Goal: Navigation & Orientation: Understand site structure

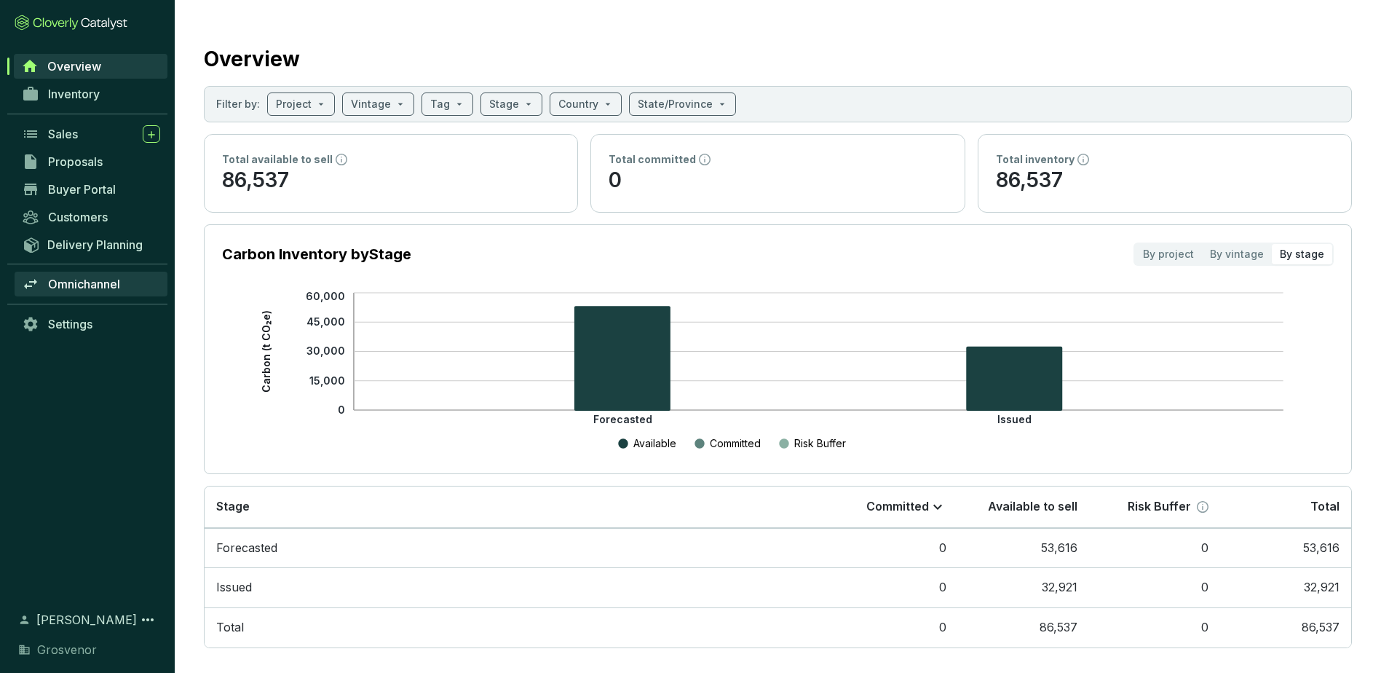
click at [98, 283] on span "Omnichannel" at bounding box center [84, 284] width 72 height 15
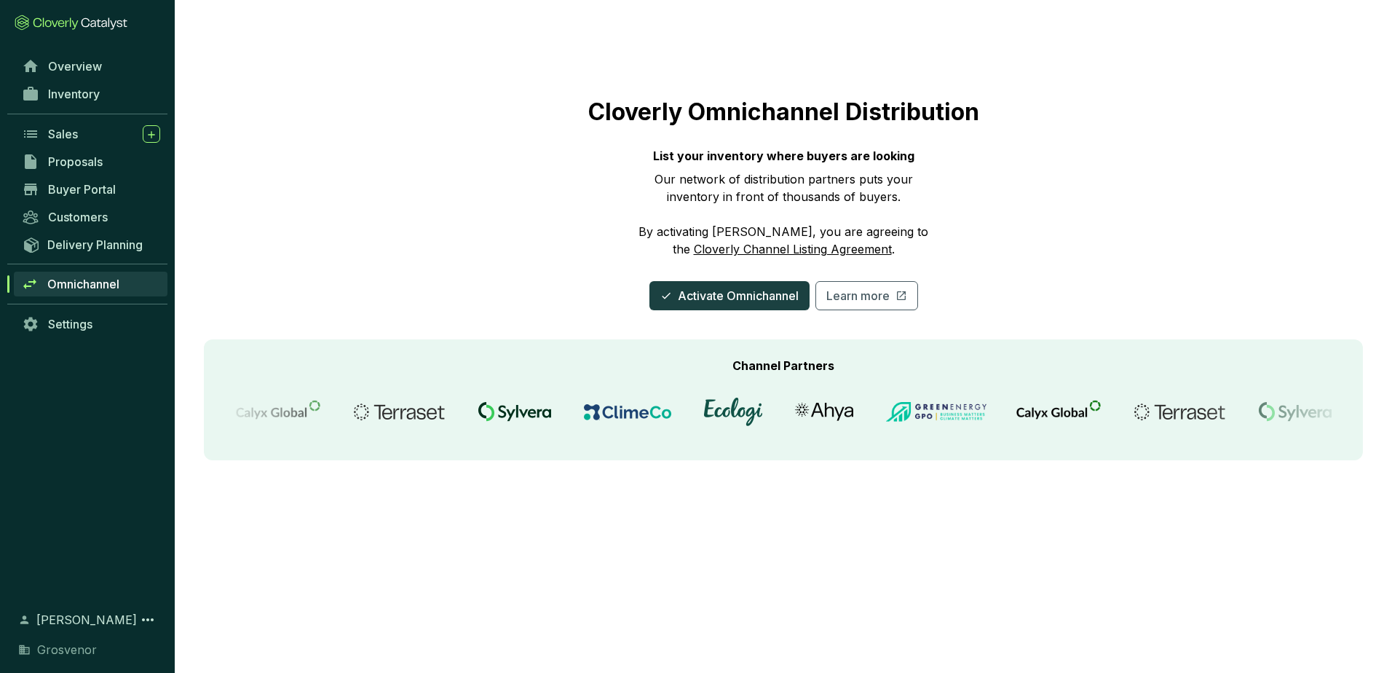
drag, startPoint x: 75, startPoint y: 575, endPoint x: 76, endPoint y: 561, distance: 13.9
click at [75, 575] on div "Overview Inventory Sales Proposals Buyer Portal Customers Delivery Planning Omn…" at bounding box center [87, 322] width 175 height 540
click at [92, 218] on span "Customers" at bounding box center [78, 217] width 60 height 15
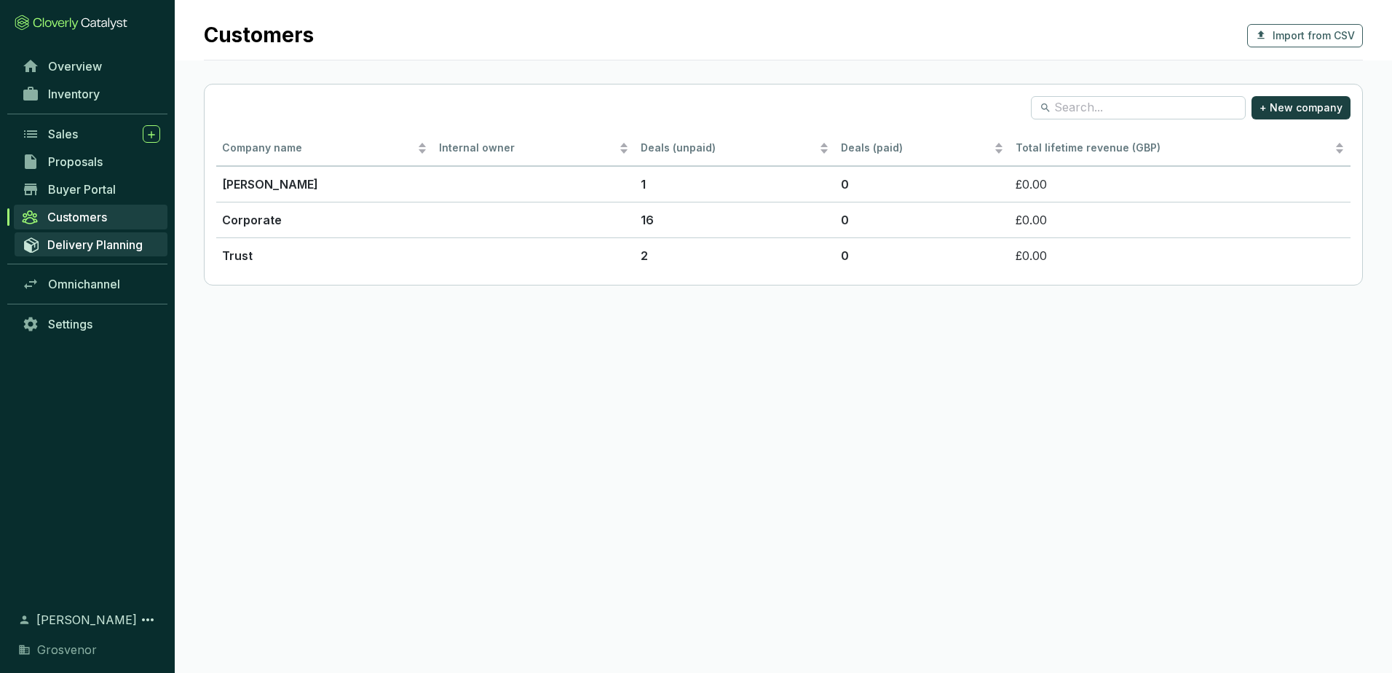
click at [96, 251] on span "Delivery Planning" at bounding box center [94, 244] width 95 height 15
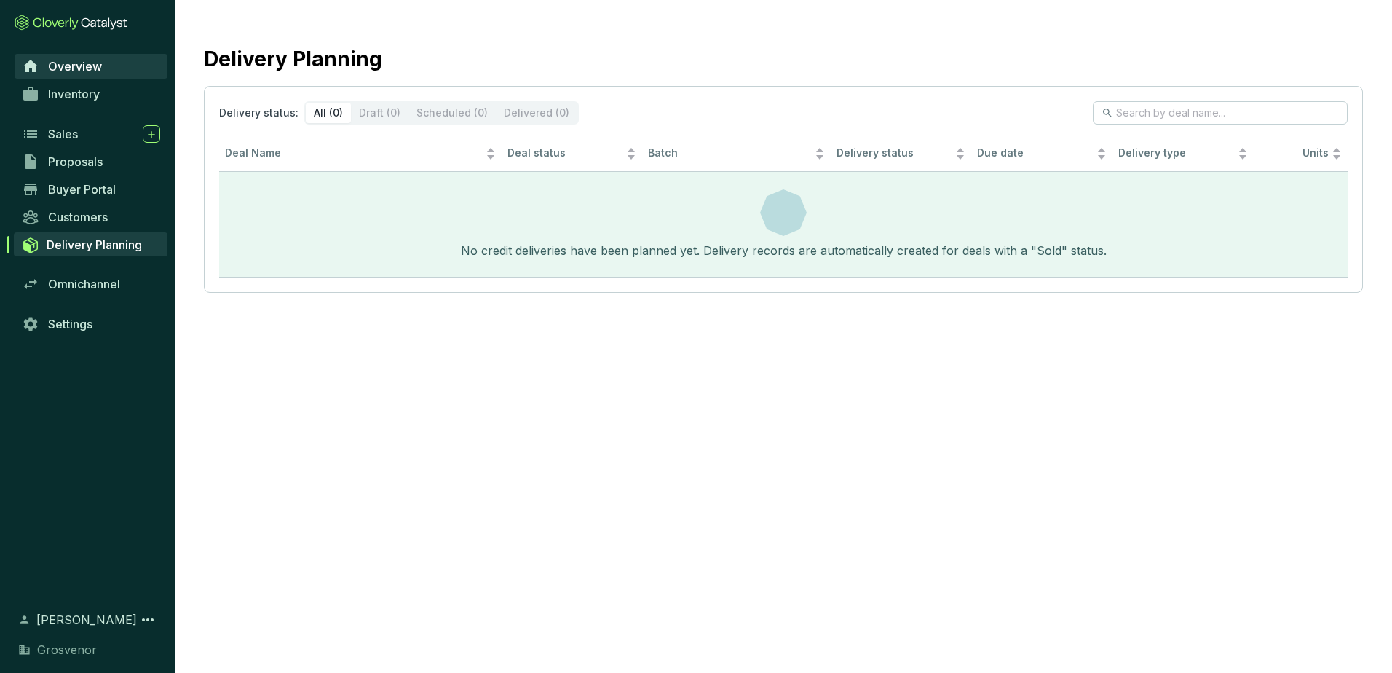
click at [90, 63] on span "Overview" at bounding box center [75, 66] width 54 height 15
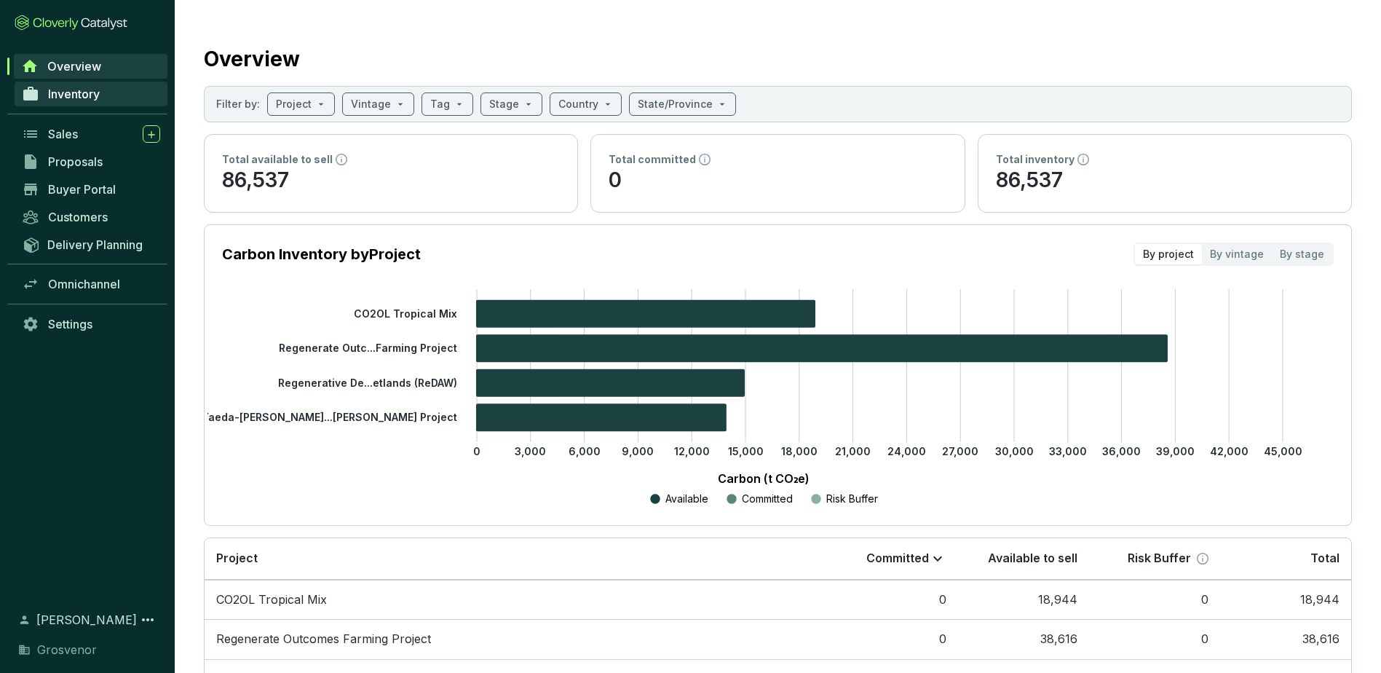
click at [84, 96] on span "Inventory" at bounding box center [74, 94] width 52 height 15
